Goal: Transaction & Acquisition: Download file/media

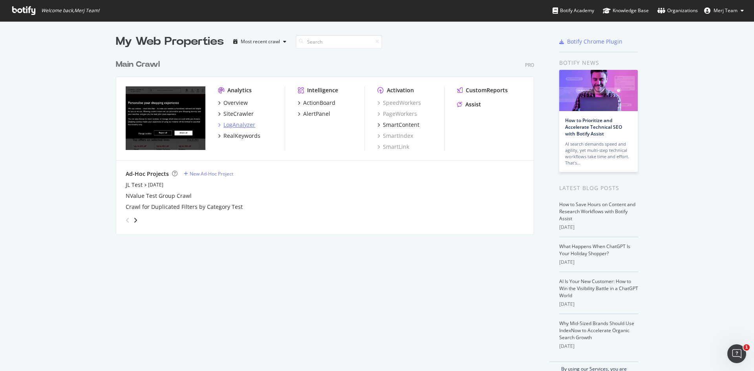
click at [238, 123] on div "LogAnalyzer" at bounding box center [239, 125] width 32 height 8
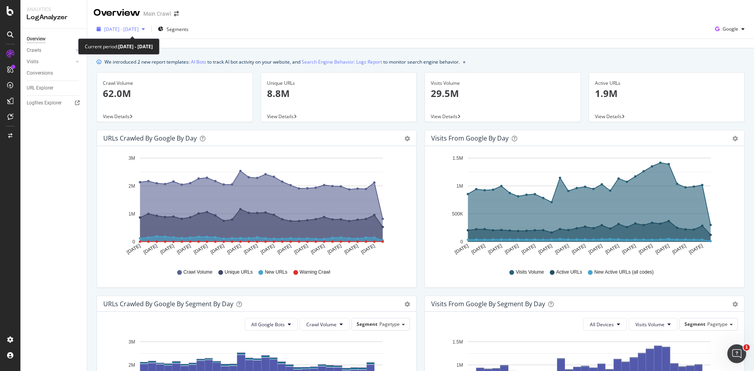
click at [139, 29] on span "[DATE] - [DATE]" at bounding box center [121, 29] width 35 height 7
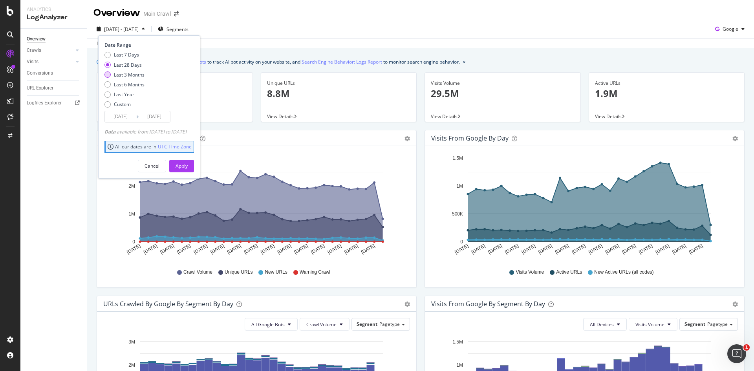
click at [135, 74] on div "Last 3 Months" at bounding box center [129, 74] width 31 height 7
type input "2025/06/13"
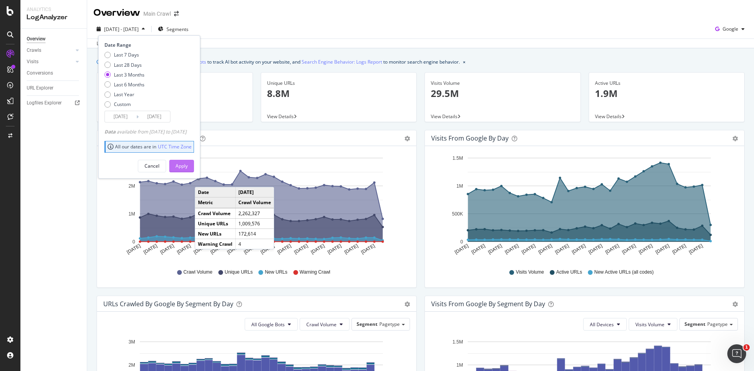
click at [188, 166] on div "Apply" at bounding box center [181, 166] width 12 height 7
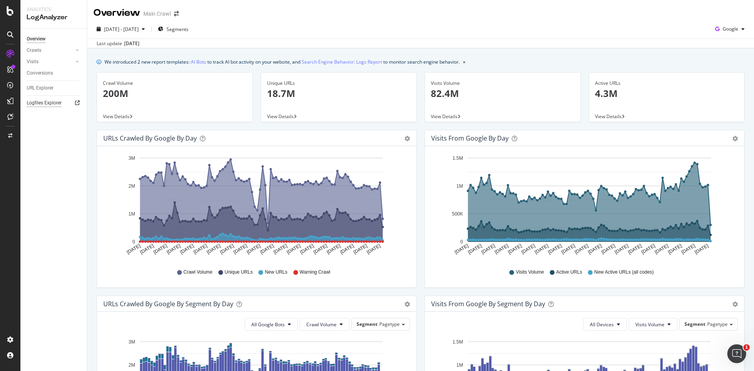
click at [55, 100] on div "Logfiles Explorer" at bounding box center [44, 103] width 35 height 8
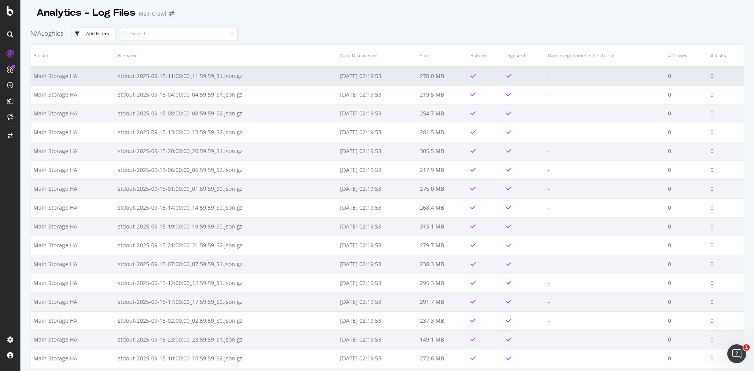
click at [63, 79] on td "Main Storage HA" at bounding box center [73, 75] width 84 height 19
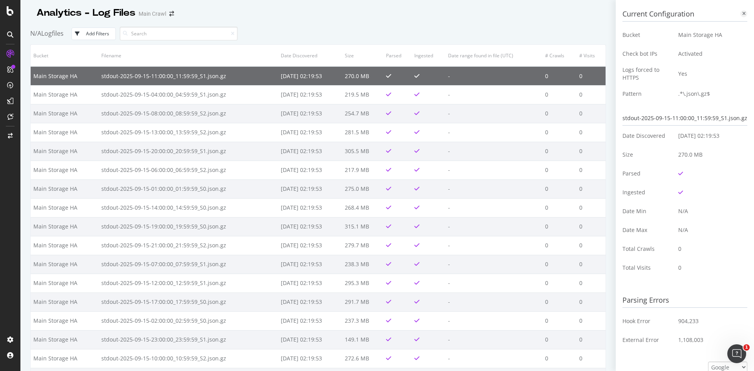
click at [742, 13] on icon at bounding box center [744, 13] width 4 height 5
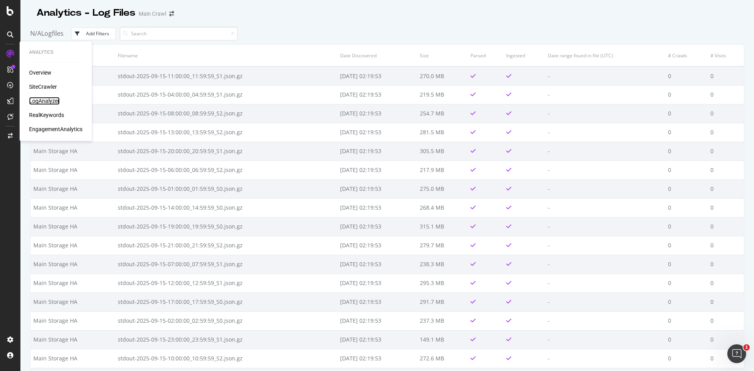
click at [49, 100] on div "LogAnalyzer" at bounding box center [44, 101] width 31 height 8
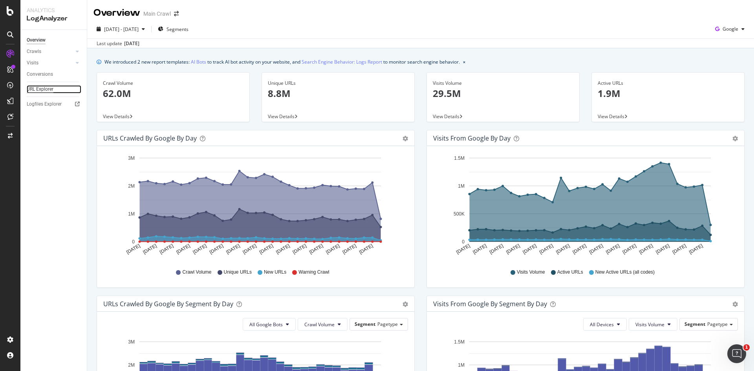
click at [37, 87] on div "URL Explorer" at bounding box center [40, 89] width 27 height 8
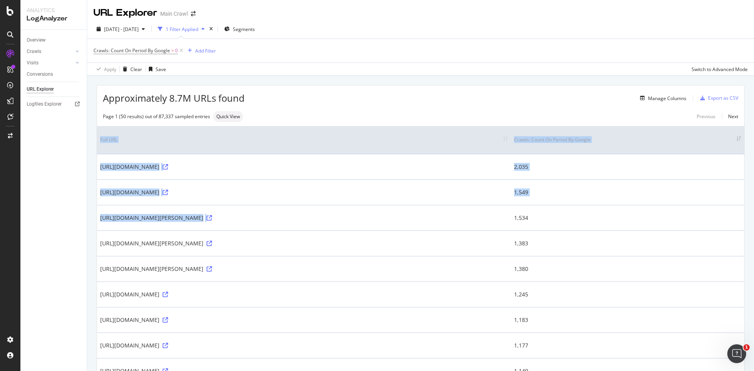
drag, startPoint x: 512, startPoint y: 206, endPoint x: 813, endPoint y: 190, distance: 301.9
click at [753, 190] on html "Analytics LogAnalyzer Overview Crawls Daily Distribution Segments Distribution …" at bounding box center [377, 185] width 754 height 371
click at [663, 99] on div "Manage Columns" at bounding box center [667, 98] width 38 height 7
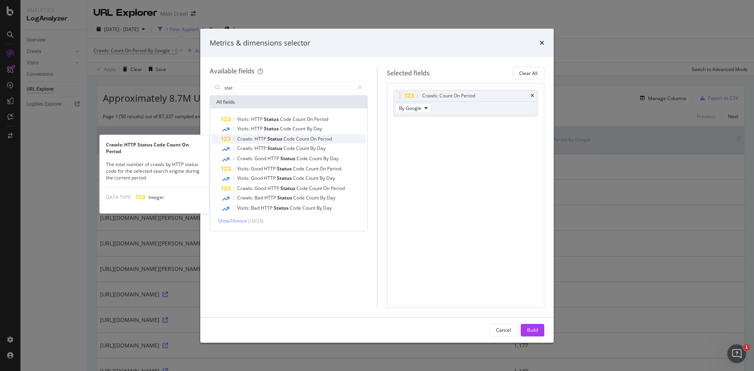
type input "stat"
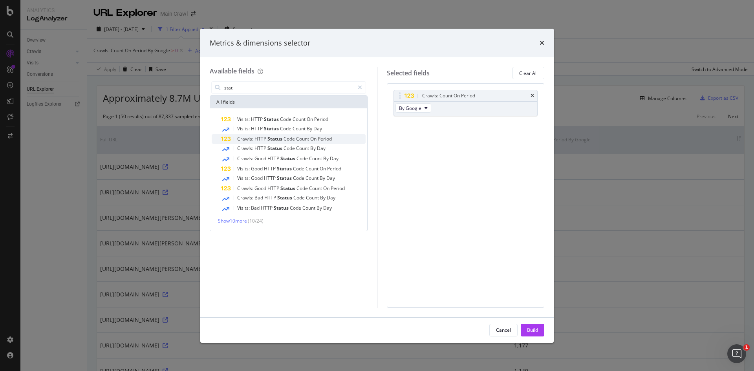
click at [302, 136] on span "Count" at bounding box center [303, 138] width 14 height 7
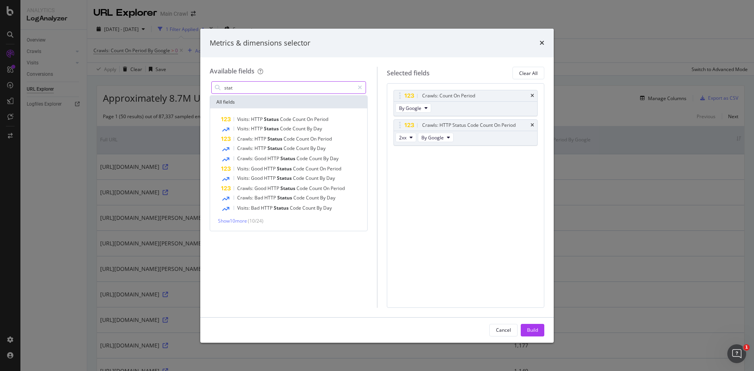
click at [281, 83] on input "stat" at bounding box center [288, 88] width 131 height 12
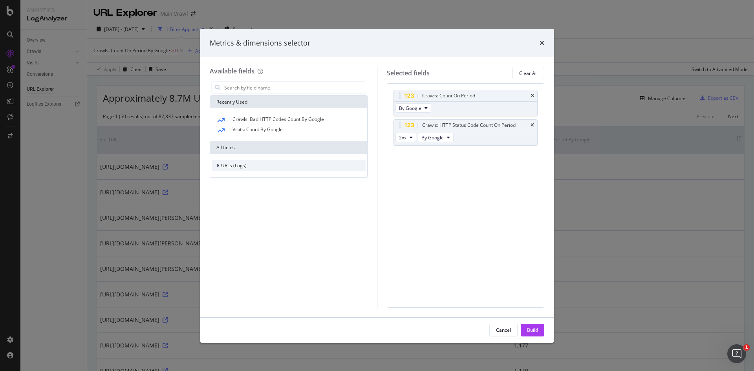
click at [236, 165] on span "URLs (Logs)" at bounding box center [234, 165] width 26 height 7
click at [255, 179] on div "URL Scheme" at bounding box center [289, 176] width 154 height 11
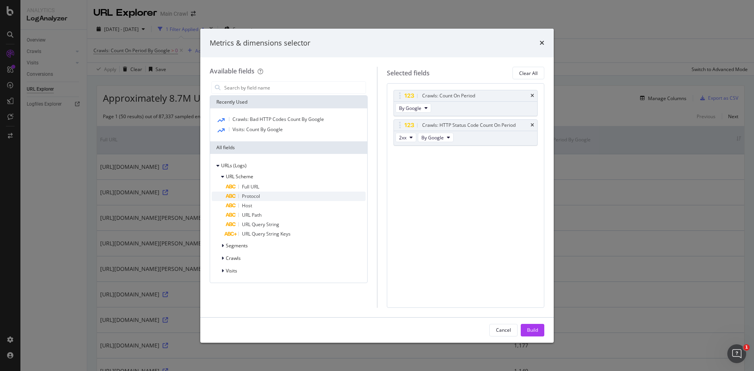
click at [274, 195] on div "Protocol" at bounding box center [296, 196] width 140 height 9
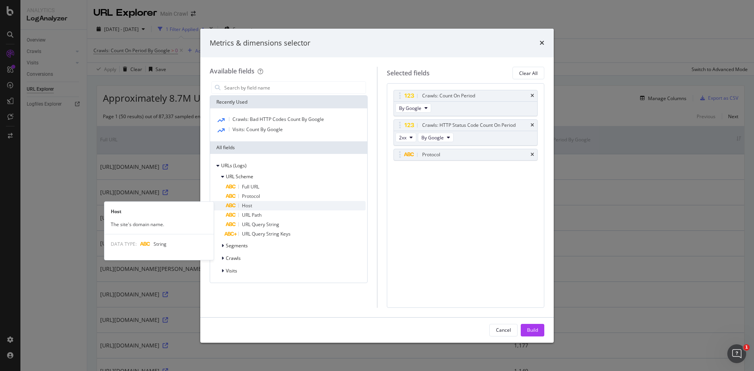
click at [273, 206] on div "Host" at bounding box center [296, 205] width 140 height 9
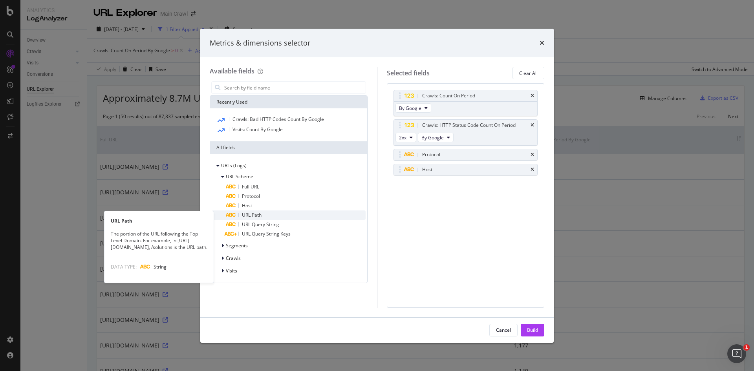
click at [268, 214] on div "URL Path" at bounding box center [296, 214] width 140 height 9
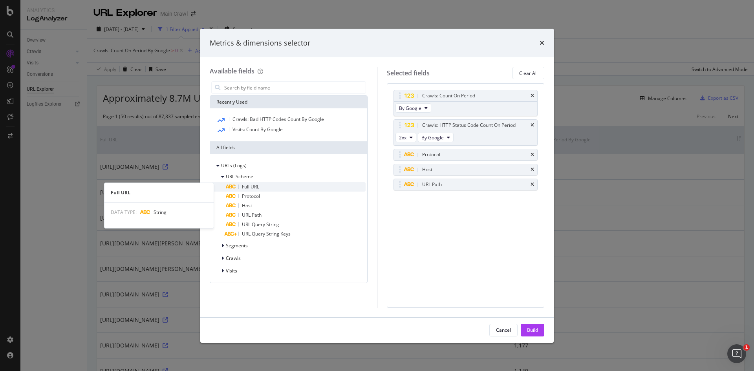
click at [267, 183] on div "Full URL" at bounding box center [296, 186] width 140 height 9
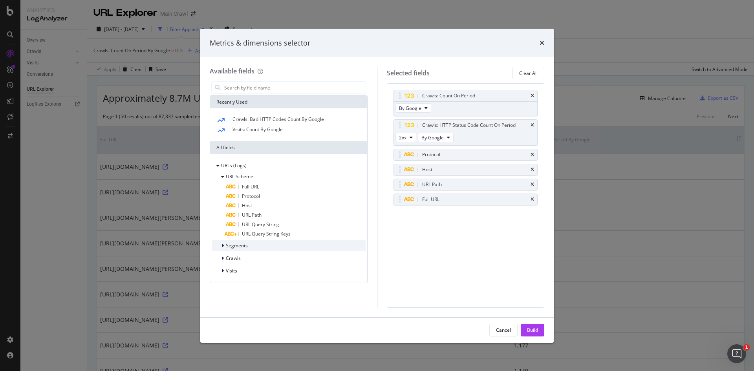
click at [245, 243] on span "Segments" at bounding box center [237, 245] width 22 height 7
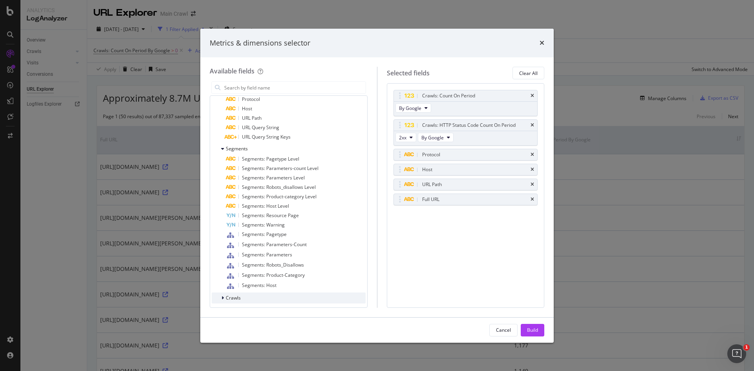
scroll to position [112, 0]
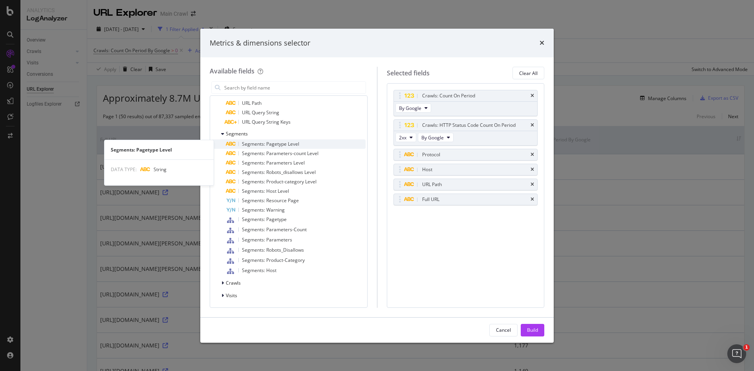
click at [316, 143] on div "Segments: Pagetype Level" at bounding box center [296, 143] width 140 height 9
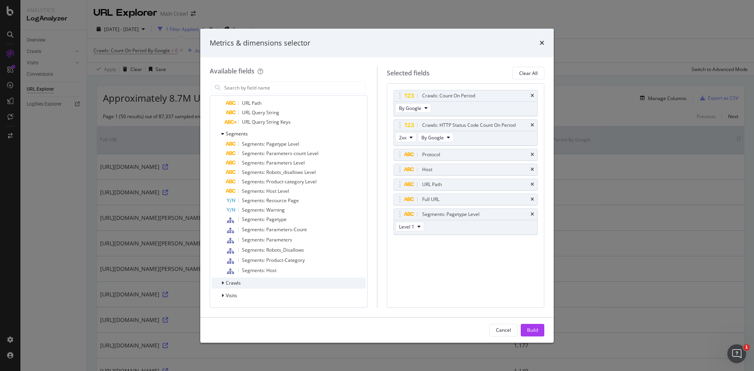
click at [240, 286] on span "Crawls" at bounding box center [233, 282] width 15 height 7
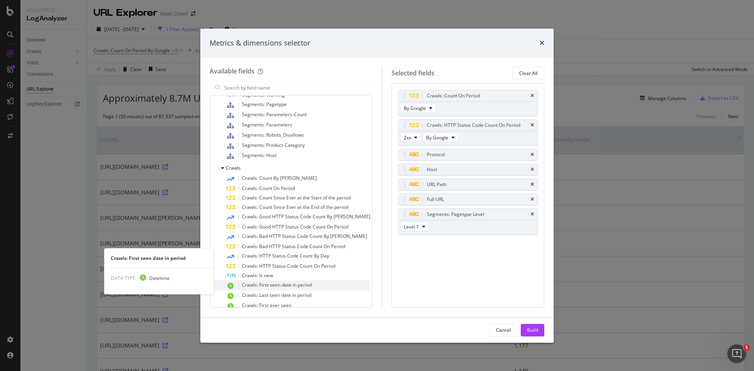
scroll to position [259, 0]
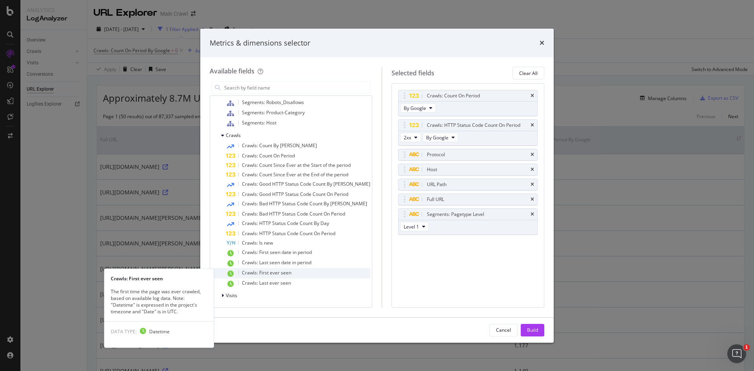
click at [290, 278] on div "Crawls: First ever seen" at bounding box center [298, 273] width 144 height 10
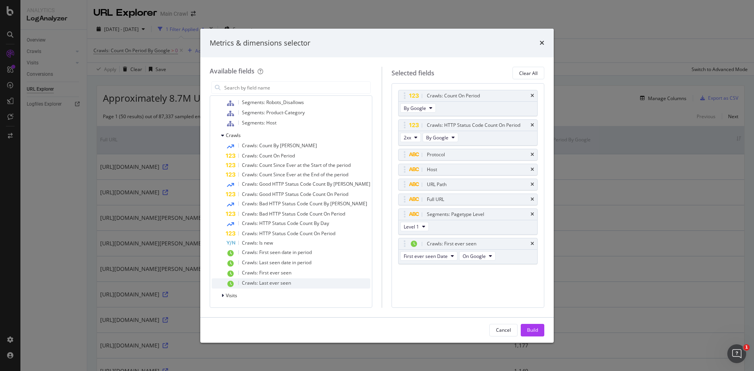
click at [283, 285] on span "Crawls: Last ever seen" at bounding box center [266, 282] width 49 height 7
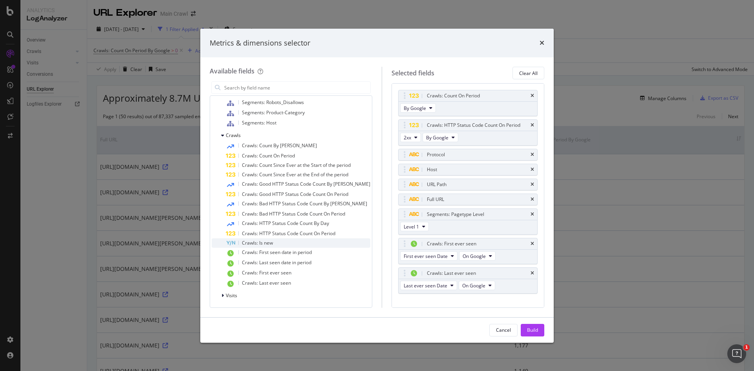
click at [315, 243] on div "Crawls: Is new" at bounding box center [298, 242] width 144 height 9
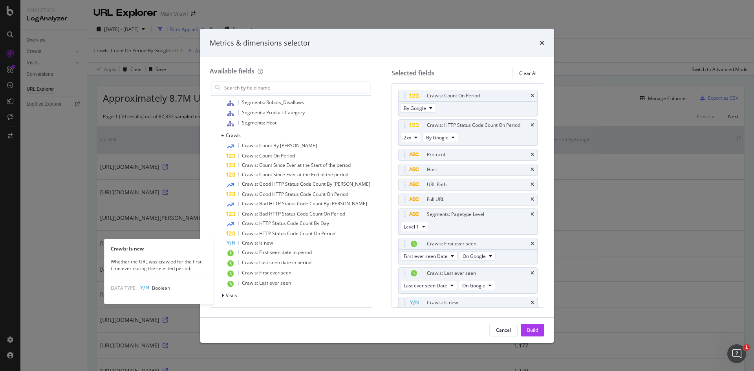
scroll to position [16, 0]
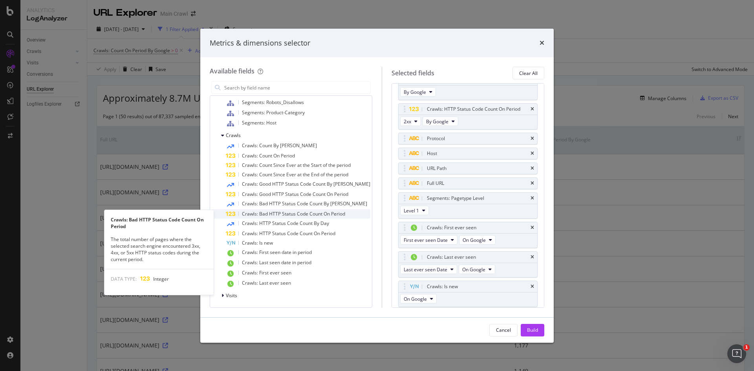
click at [326, 214] on span "Crawls: Bad HTTP Status Code Count On Period" at bounding box center [293, 213] width 103 height 7
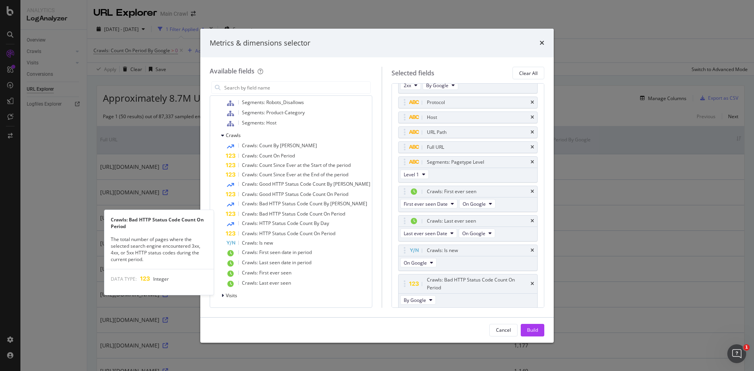
scroll to position [53, 0]
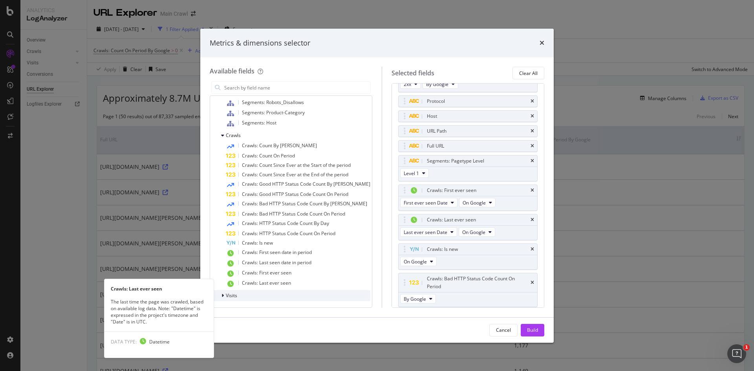
click at [225, 296] on div "modal" at bounding box center [223, 296] width 5 height 8
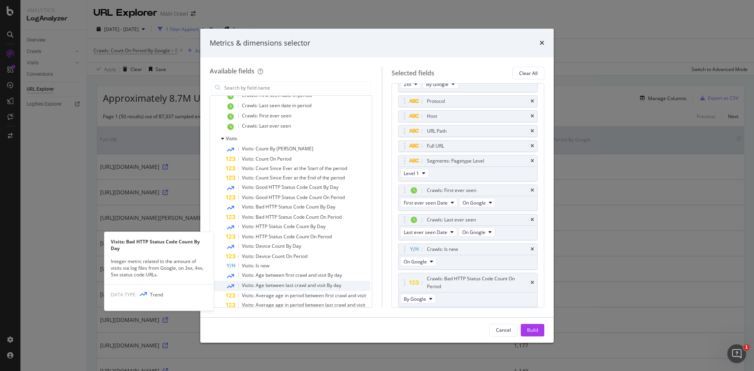
scroll to position [387, 0]
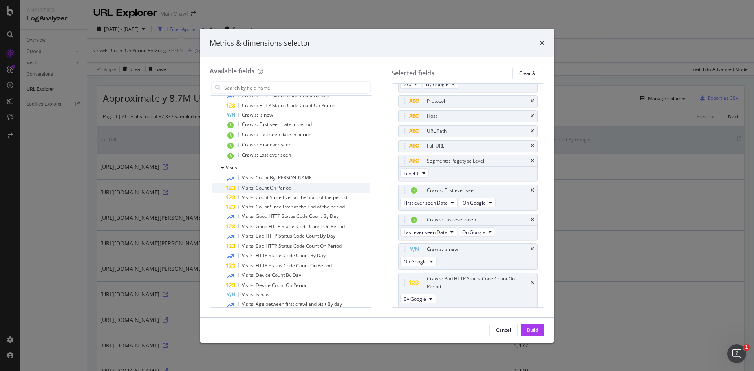
click at [305, 186] on div "Visits: Count On Period" at bounding box center [298, 187] width 144 height 9
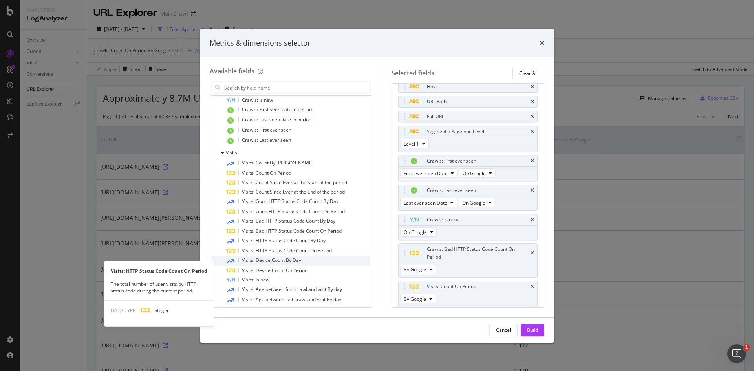
scroll to position [427, 0]
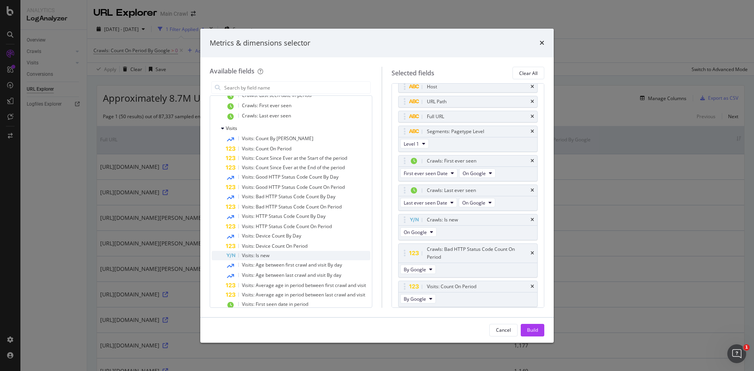
click at [272, 257] on div "Visits: Is new" at bounding box center [298, 255] width 144 height 9
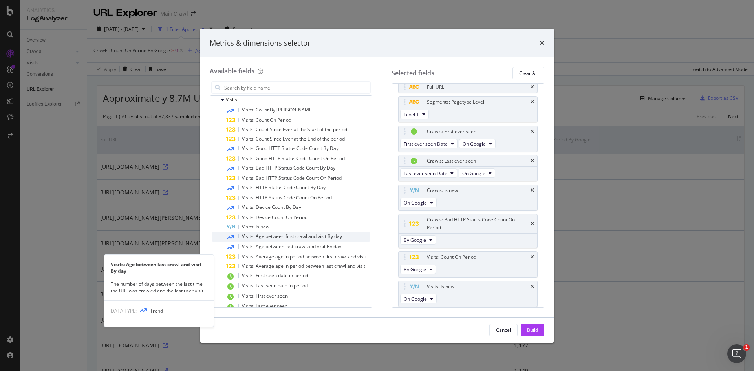
scroll to position [466, 0]
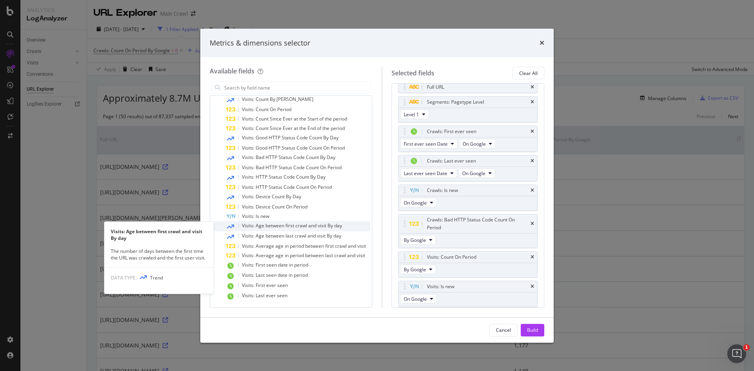
click at [313, 226] on span "Visits: Age between first crawl and visit By day" at bounding box center [292, 225] width 100 height 7
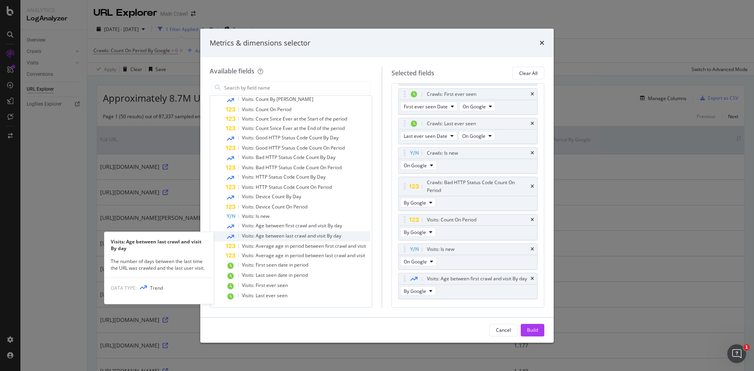
click at [314, 234] on span "Visits: Age between last crawl and visit By day" at bounding box center [291, 235] width 99 height 7
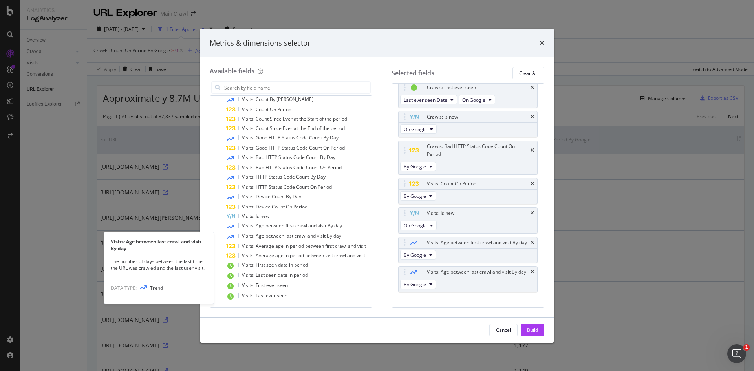
scroll to position [187, 0]
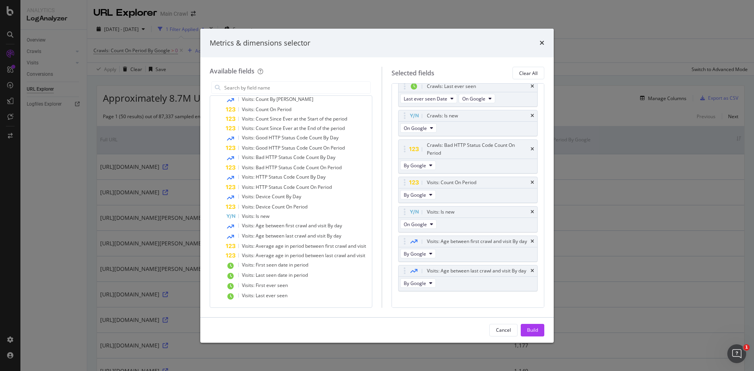
click at [537, 327] on div "Build" at bounding box center [532, 330] width 11 height 7
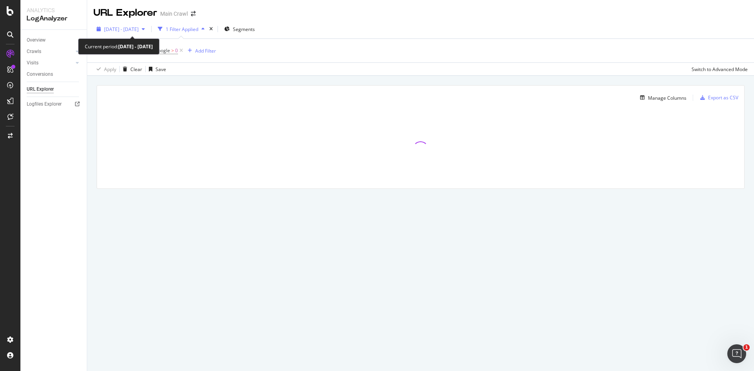
click at [126, 31] on span "[DATE] - [DATE]" at bounding box center [121, 29] width 35 height 7
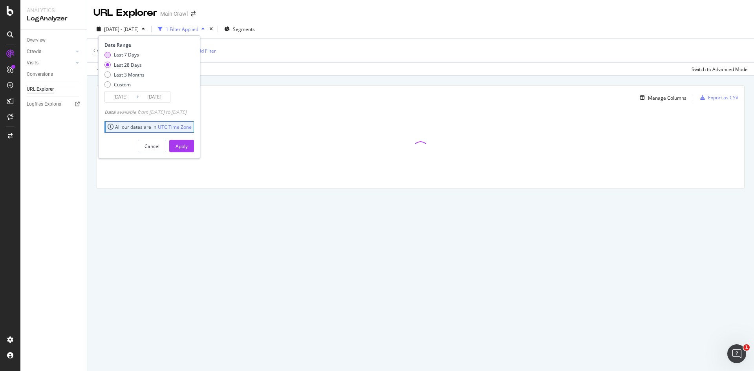
click at [126, 57] on div "Last 7 Days" at bounding box center [126, 54] width 25 height 7
type input "[DATE]"
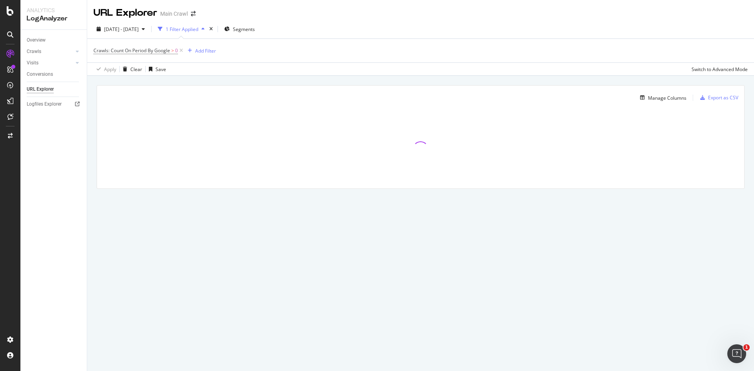
click at [386, 260] on div "URL Explorer Main Crawl [DATE] - [DATE] 1 Filter Applied Segments Crawls: Count…" at bounding box center [420, 185] width 667 height 371
click at [144, 51] on span "Crawls: Count On Period By Google" at bounding box center [131, 50] width 77 height 7
click at [244, 46] on div "Crawls: Count On Period By Google > 0 Add Filter" at bounding box center [420, 51] width 654 height 24
click at [333, 283] on div "URL Explorer Main Crawl [DATE] - [DATE] 1 Filter Applied Segments Crawls: Count…" at bounding box center [420, 185] width 667 height 371
click at [139, 26] on span "[DATE] - [DATE]" at bounding box center [121, 29] width 35 height 7
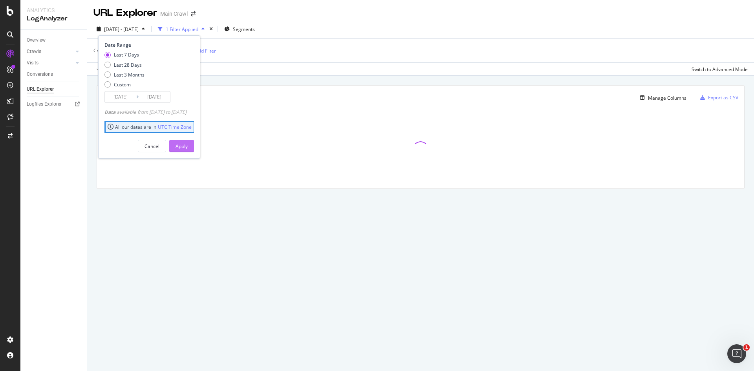
click at [188, 141] on div "Apply" at bounding box center [181, 146] width 12 height 12
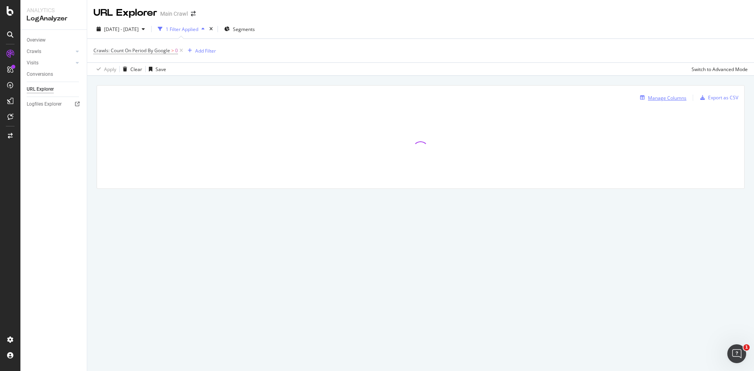
click at [656, 99] on div "Manage Columns" at bounding box center [667, 98] width 38 height 7
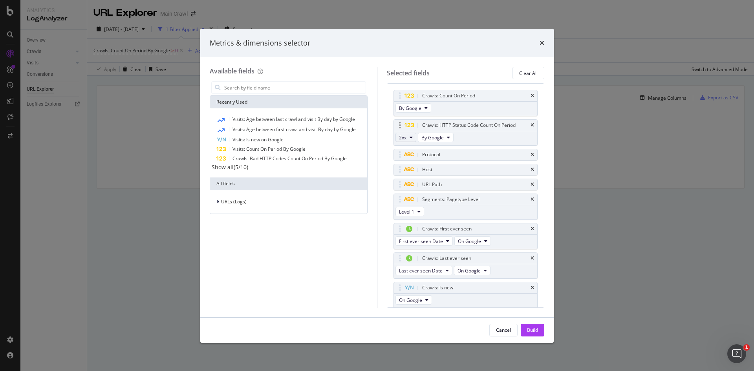
click at [410, 134] on button "2xx" at bounding box center [405, 137] width 21 height 9
click at [666, 150] on div "Metrics & dimensions selector Available fields Recently Used Visits: Age betwee…" at bounding box center [377, 185] width 754 height 371
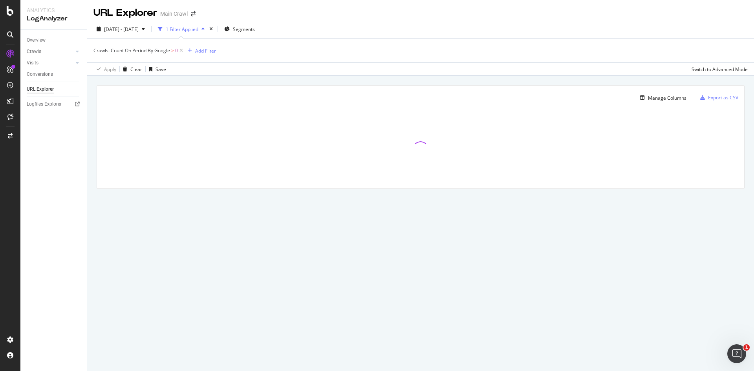
click at [405, 285] on div "URL Explorer Main Crawl [DATE] - [DATE] 1 Filter Applied Segments Crawls: Count…" at bounding box center [420, 185] width 667 height 371
click at [664, 92] on div "Manage Columns Export as CSV" at bounding box center [420, 95] width 647 height 18
click at [665, 97] on div "Manage Columns" at bounding box center [667, 98] width 38 height 7
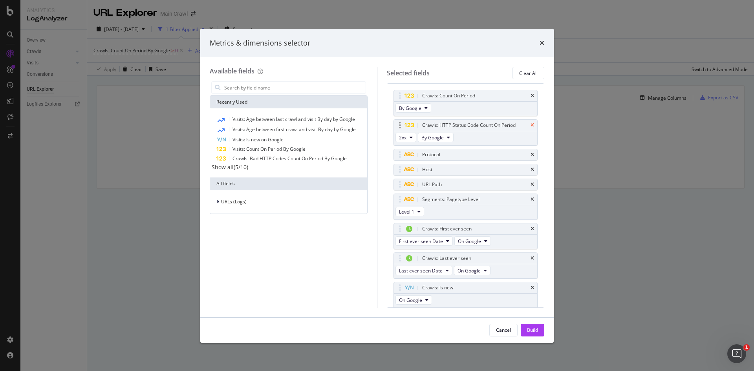
click at [530, 123] on icon "times" at bounding box center [532, 125] width 4 height 5
click at [421, 105] on button "By Google" at bounding box center [413, 107] width 36 height 9
click at [488, 81] on div "Selected fields Clear All Crawls: Count On Period By Google Protocol Host URL P…" at bounding box center [461, 187] width 168 height 241
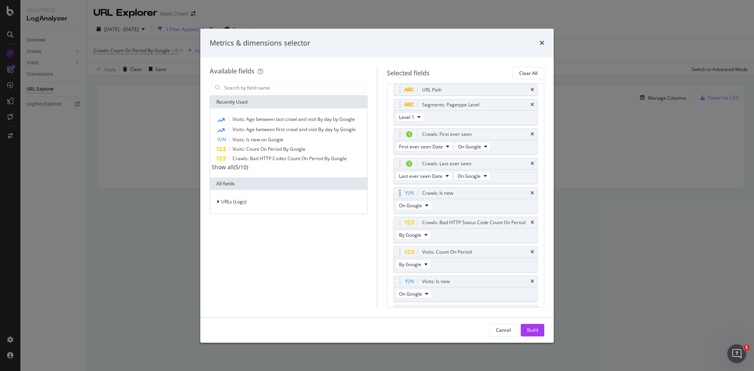
scroll to position [118, 0]
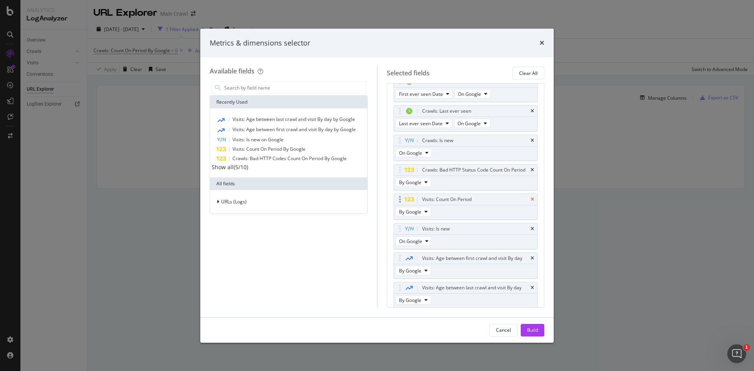
click at [530, 202] on icon "times" at bounding box center [532, 199] width 4 height 5
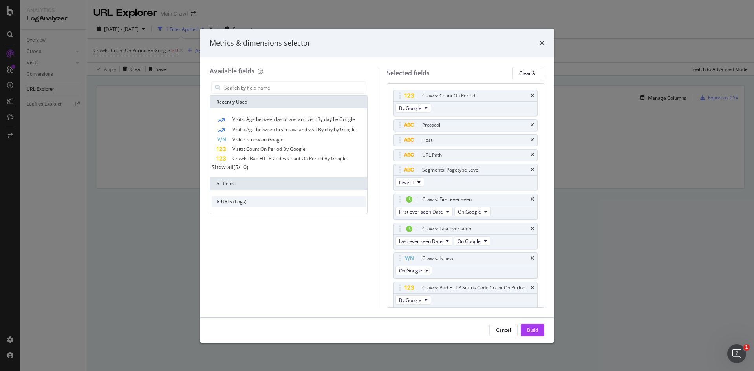
click at [257, 207] on div "URLs (Logs)" at bounding box center [289, 201] width 154 height 11
click at [268, 90] on input "modal" at bounding box center [294, 88] width 142 height 12
click at [264, 86] on input "modal" at bounding box center [294, 88] width 142 height 12
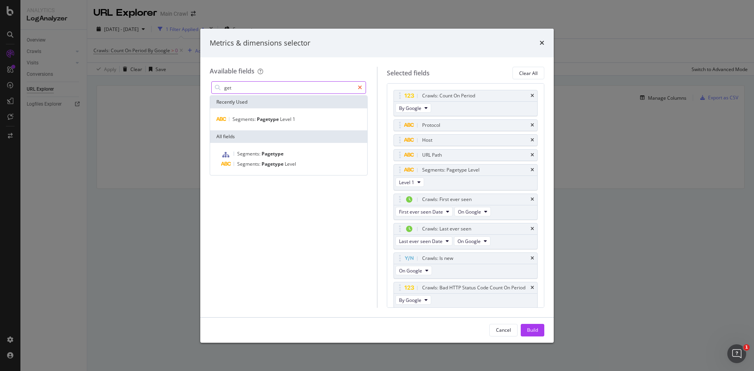
type input "get"
click at [356, 86] on div "modal" at bounding box center [359, 87] width 11 height 13
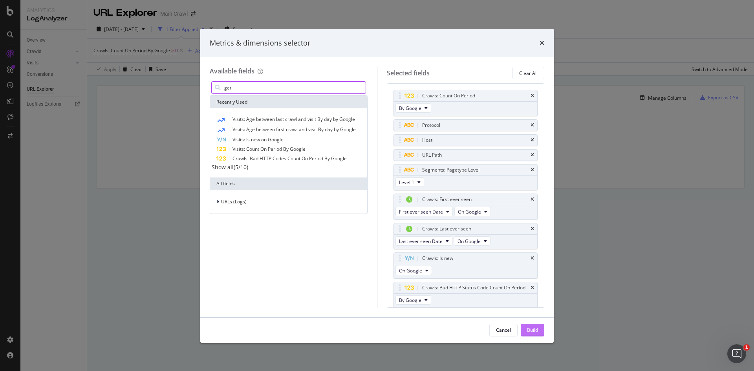
click at [539, 326] on button "Build" at bounding box center [532, 330] width 24 height 13
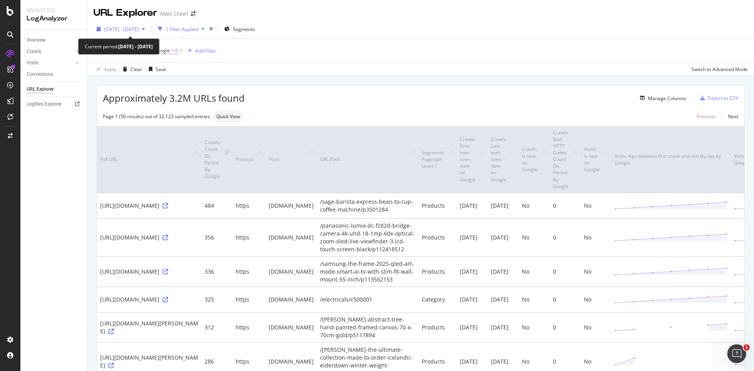
click at [139, 27] on span "[DATE] - [DATE]" at bounding box center [121, 29] width 35 height 7
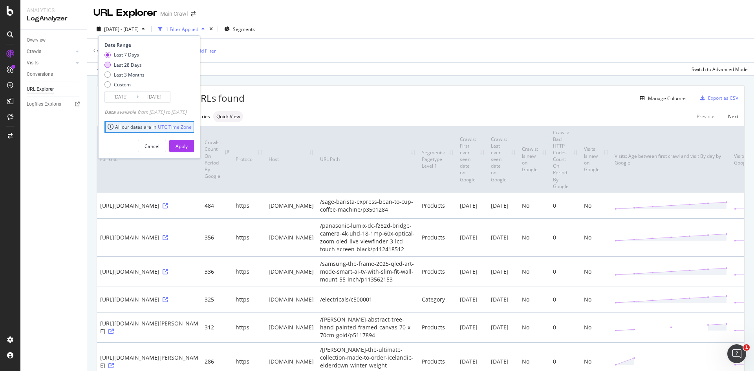
click at [136, 66] on div "Last 28 Days" at bounding box center [128, 65] width 28 height 7
type input "[DATE]"
click at [188, 143] on div "Apply" at bounding box center [181, 146] width 12 height 7
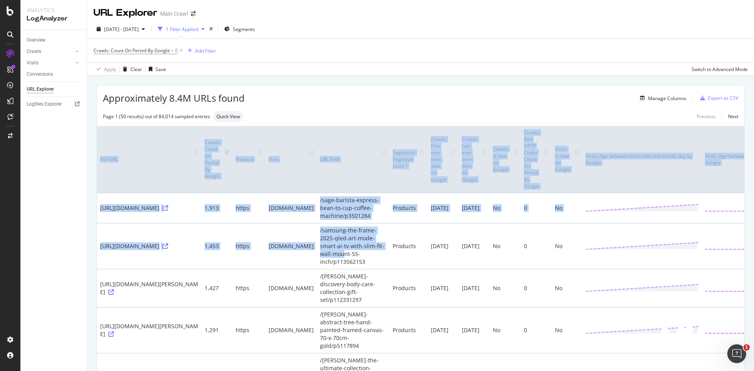
scroll to position [0, 86]
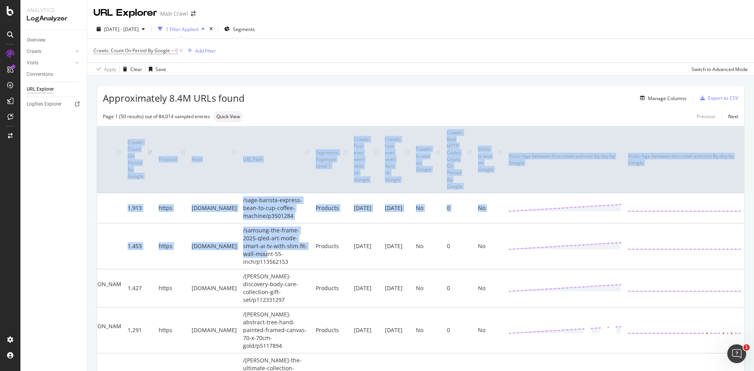
drag, startPoint x: 349, startPoint y: 252, endPoint x: 910, endPoint y: 272, distance: 561.3
click at [753, 272] on html "Analytics LogAnalyzer Overview Crawls Daily Distribution Segments Distribution …" at bounding box center [377, 185] width 754 height 371
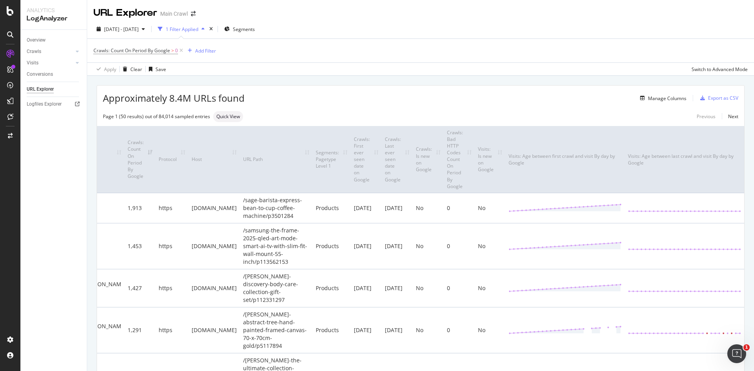
click at [644, 203] on td at bounding box center [684, 208] width 119 height 30
click at [323, 161] on th "Segments: Pagetype Level 1" at bounding box center [331, 159] width 38 height 67
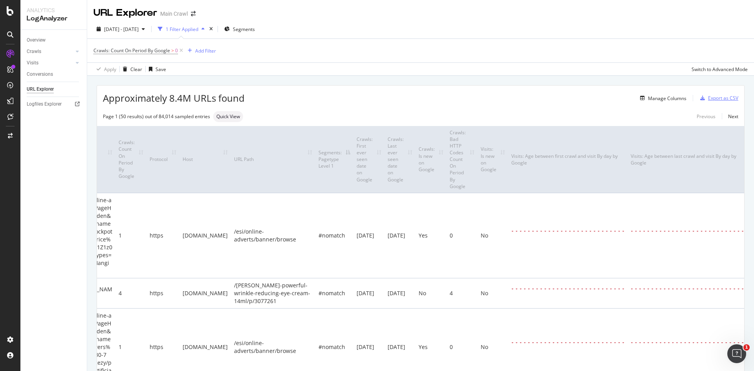
click at [722, 98] on div "Export as CSV" at bounding box center [723, 98] width 30 height 7
click at [721, 98] on div "Export as CSV" at bounding box center [723, 98] width 30 height 7
click at [710, 97] on div "Export as CSV" at bounding box center [723, 98] width 30 height 7
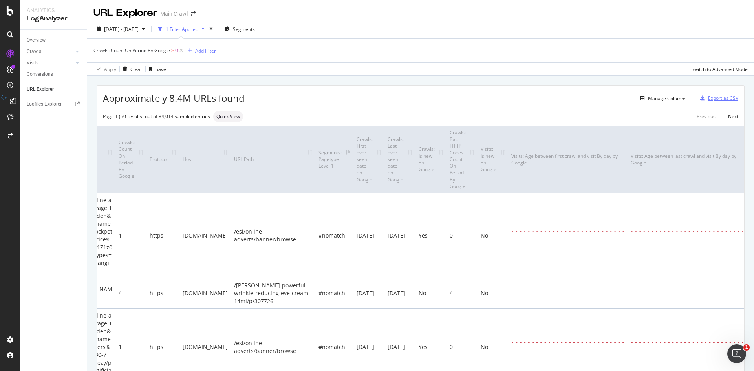
click at [710, 97] on div "Export as CSV" at bounding box center [723, 98] width 30 height 7
click at [569, 64] on div "Apply Clear Save Switch to Advanced Mode" at bounding box center [420, 68] width 667 height 13
click at [723, 101] on div "Export as CSV" at bounding box center [723, 98] width 30 height 7
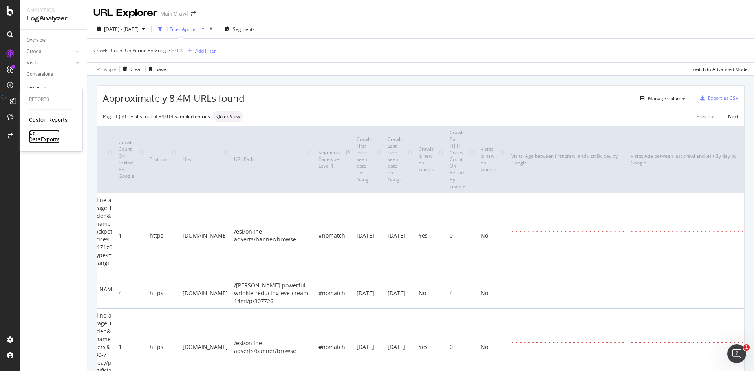
click at [51, 135] on div "DataExports" at bounding box center [44, 139] width 31 height 8
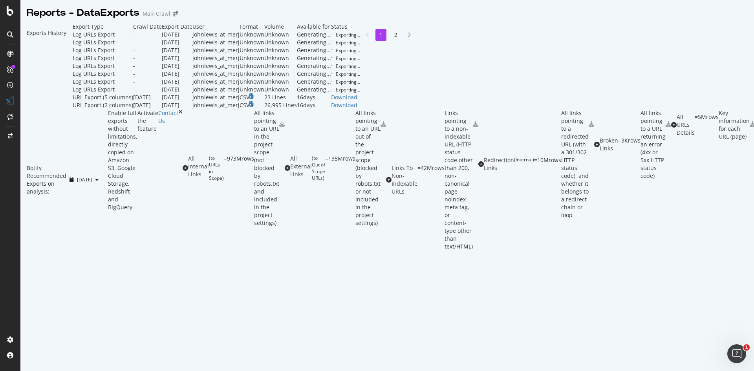
click at [390, 41] on li "2" at bounding box center [395, 35] width 11 height 12
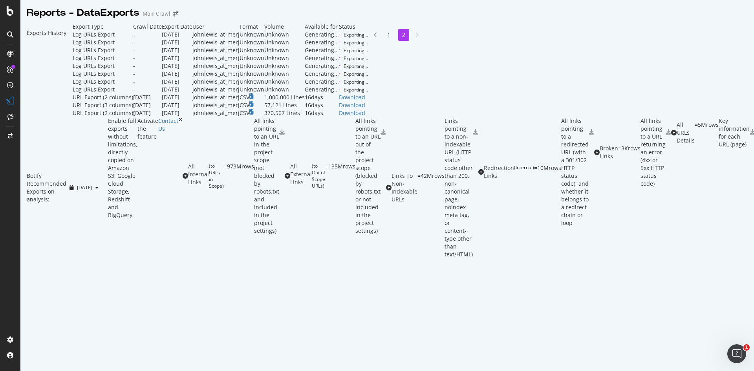
click at [383, 41] on li "1" at bounding box center [388, 35] width 11 height 12
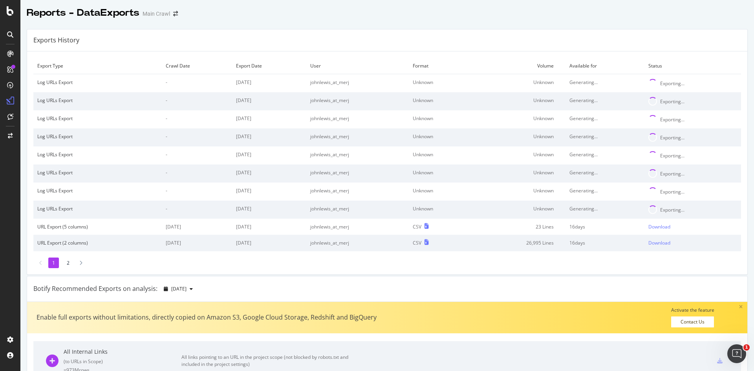
click at [280, 16] on div "Reports - DataExports Main Crawl" at bounding box center [386, 10] width 733 height 20
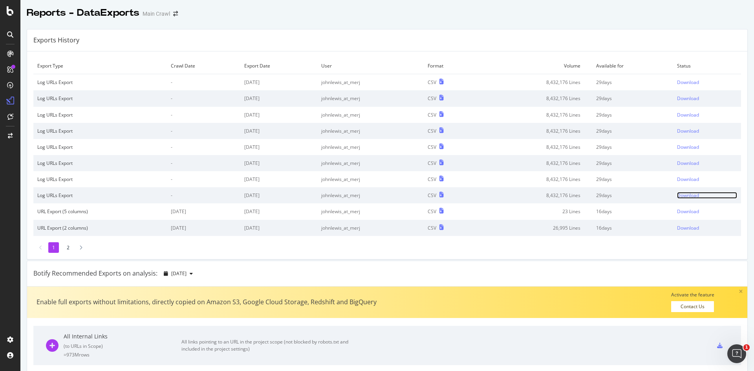
click at [677, 195] on div "Download" at bounding box center [688, 195] width 22 height 7
click at [680, 194] on div "Download" at bounding box center [688, 195] width 22 height 7
